Goal: Information Seeking & Learning: Learn about a topic

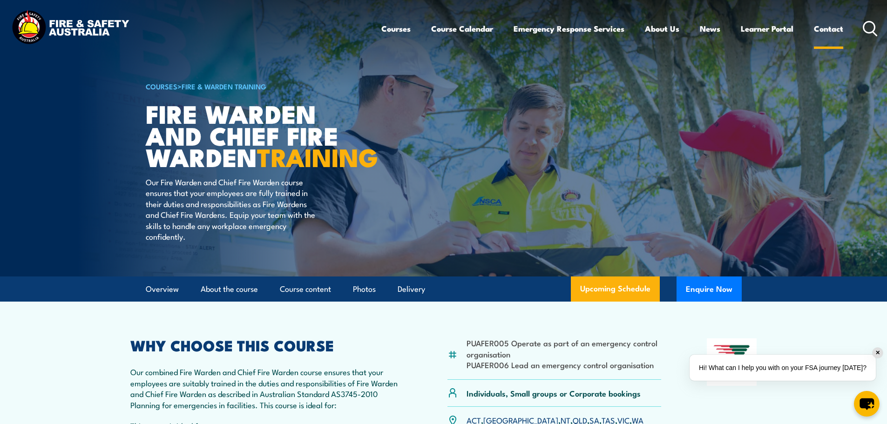
click at [832, 26] on link "Contact" at bounding box center [828, 28] width 29 height 25
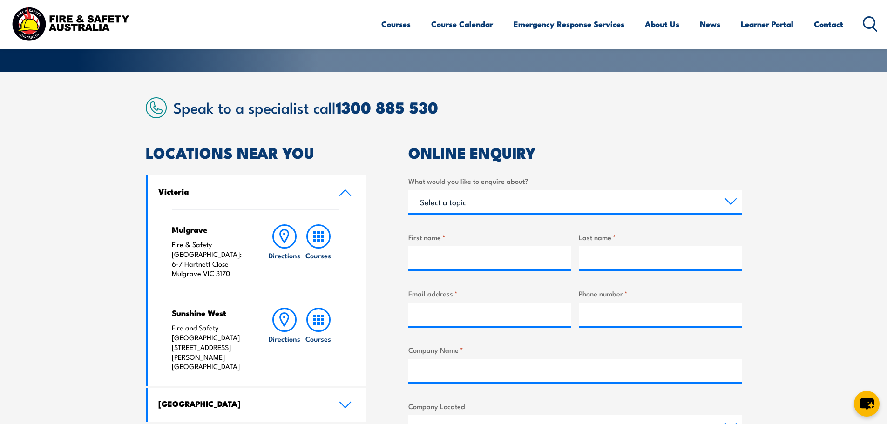
scroll to position [186, 0]
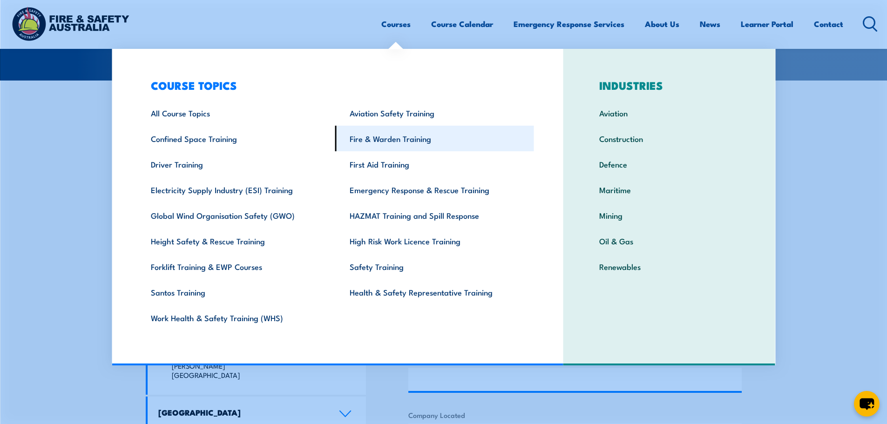
click at [395, 141] on link "Fire & Warden Training" at bounding box center [434, 139] width 199 height 26
